Goal: Check status: Check status

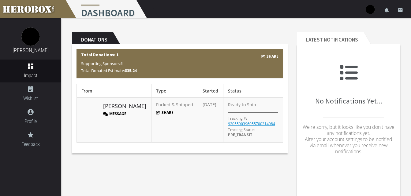
click at [136, 104] on td "Nohemie M. Message" at bounding box center [114, 120] width 75 height 45
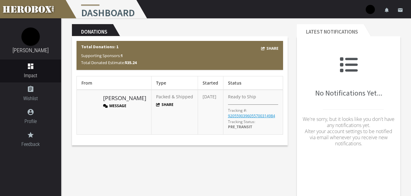
scroll to position [8, 0]
